Goal: Task Accomplishment & Management: Use online tool/utility

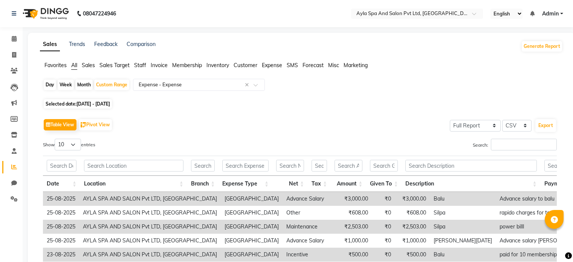
select select "full_report"
select select "csv"
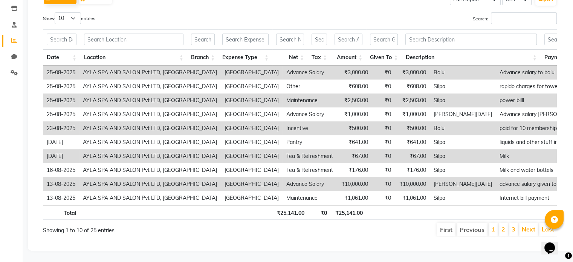
click at [502, 223] on li "2" at bounding box center [503, 230] width 9 height 14
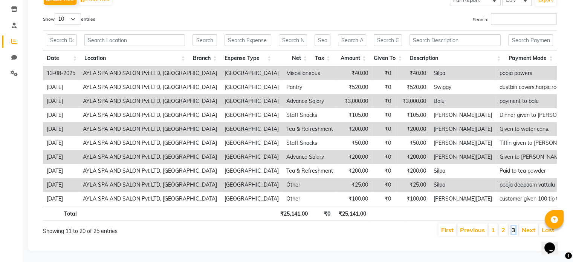
click at [513, 226] on link "3" at bounding box center [513, 230] width 4 height 8
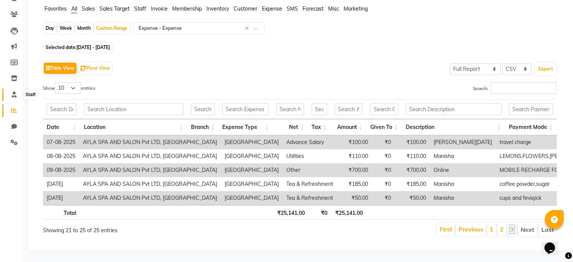
scroll to position [0, 0]
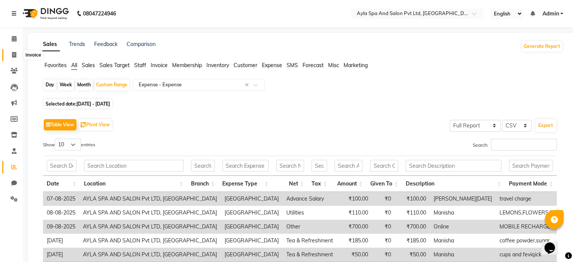
click at [12, 53] on icon at bounding box center [14, 55] width 4 height 6
select select "7756"
select select "service"
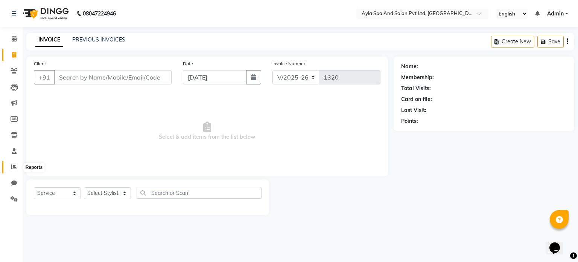
click at [13, 169] on icon at bounding box center [14, 167] width 6 height 6
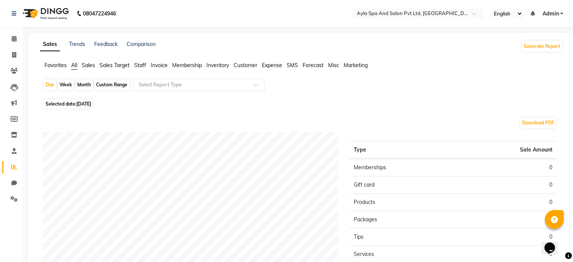
click at [166, 82] on input "text" at bounding box center [191, 85] width 108 height 8
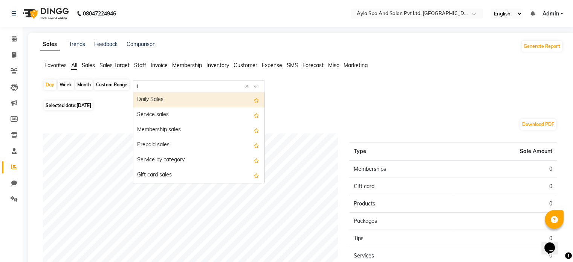
type input "in"
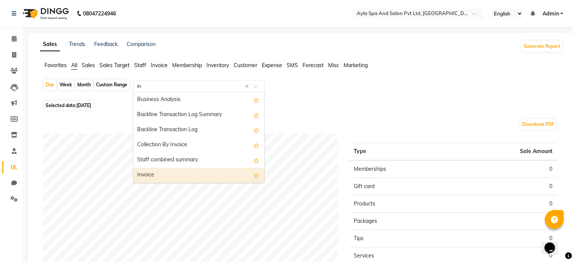
click at [160, 174] on div "Invoice" at bounding box center [198, 175] width 131 height 15
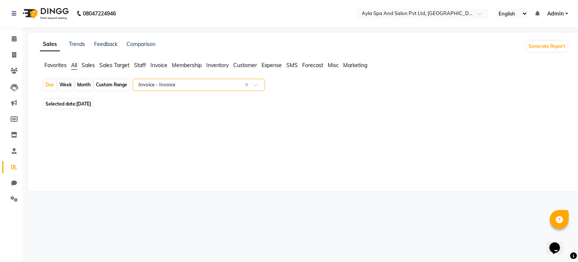
click at [88, 102] on span "[DATE]" at bounding box center [83, 104] width 15 height 6
select select "9"
select select "2025"
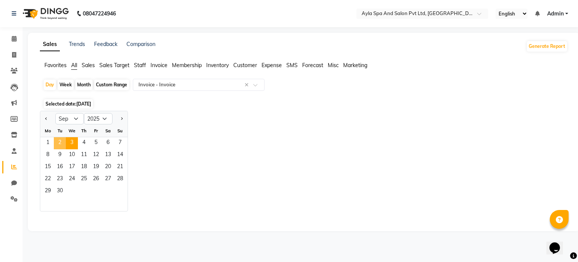
click at [59, 140] on span "2" at bounding box center [60, 143] width 12 height 12
select select "full_report"
select select "csv"
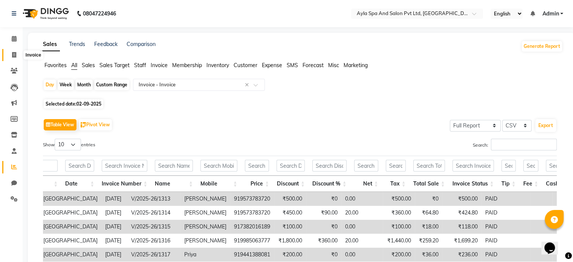
click at [12, 55] on icon at bounding box center [14, 55] width 4 height 6
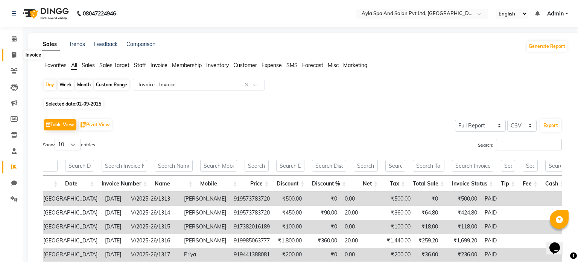
select select "7756"
select select "service"
